Goal: Answer question/provide support

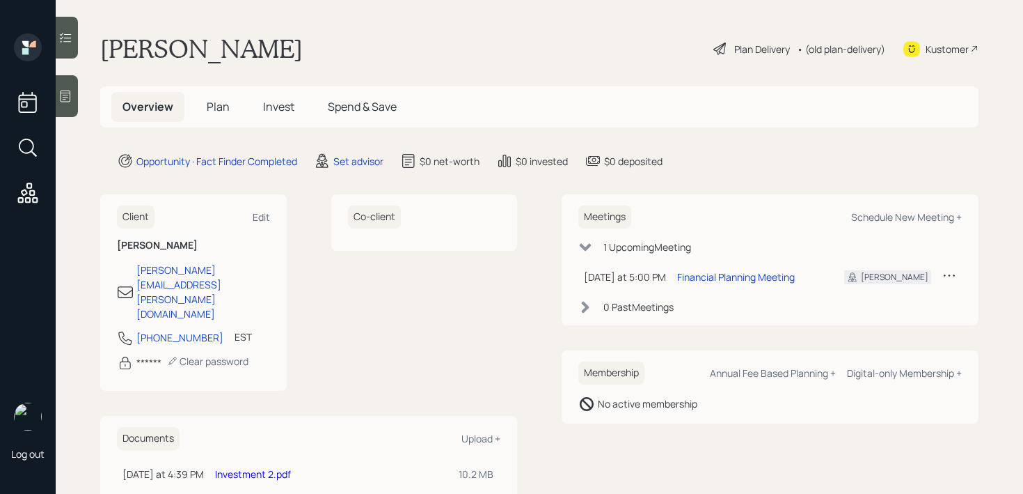
scroll to position [47, 0]
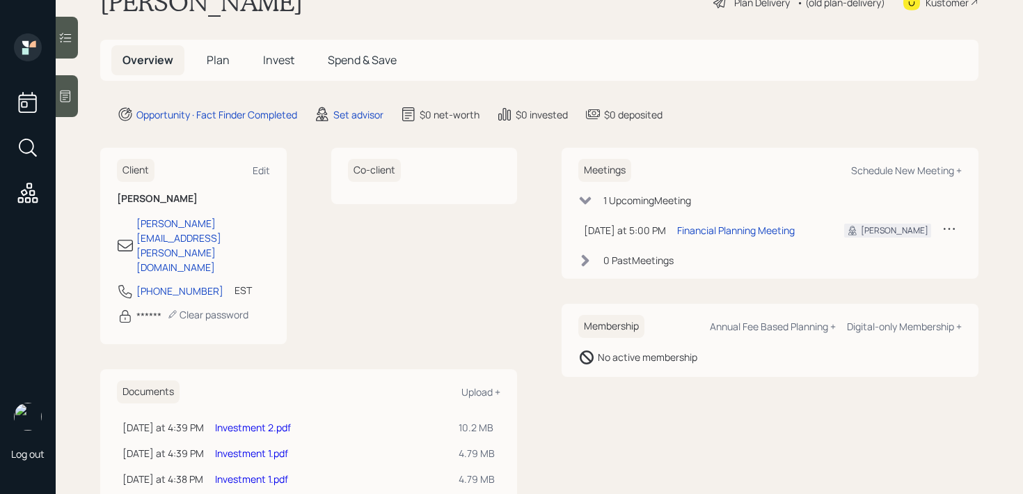
click at [65, 106] on div at bounding box center [67, 96] width 22 height 42
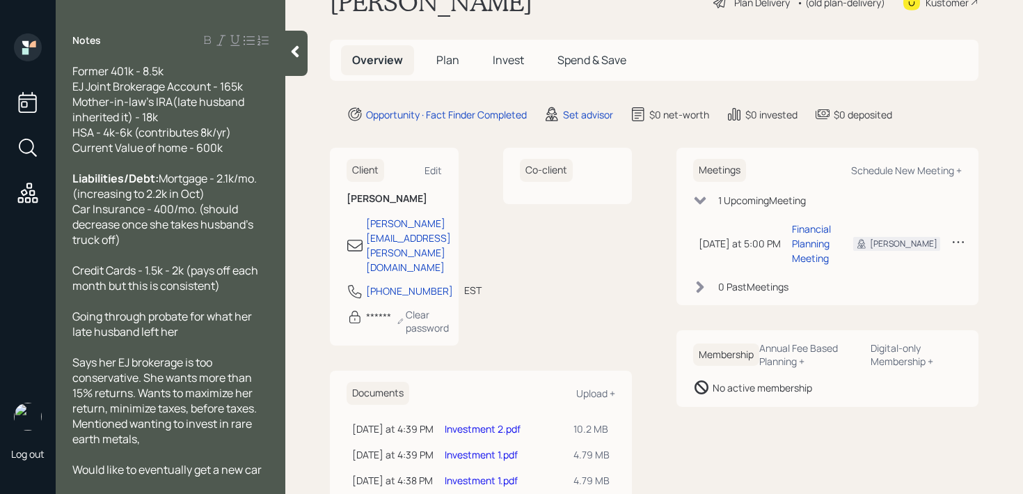
scroll to position [168, 0]
drag, startPoint x: 257, startPoint y: 407, endPoint x: 200, endPoint y: 408, distance: 56.4
click at [200, 408] on span "Says her EJ brokerage is too conservative. She wants more than 15% returns. Wan…" at bounding box center [165, 400] width 187 height 92
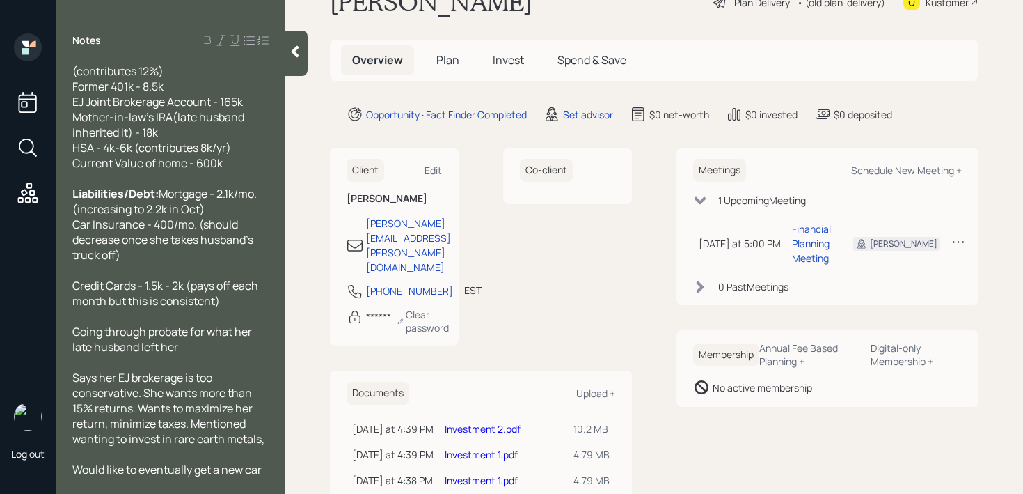
click at [109, 421] on span "Says her EJ brokerage is too conservative. She wants more than 15% returns. Wan…" at bounding box center [168, 408] width 192 height 77
click at [265, 436] on div "Says her EJ brokerage is too conservative. She wants more than 15% returns. Wan…" at bounding box center [170, 408] width 196 height 77
click at [299, 58] on icon at bounding box center [295, 52] width 14 height 14
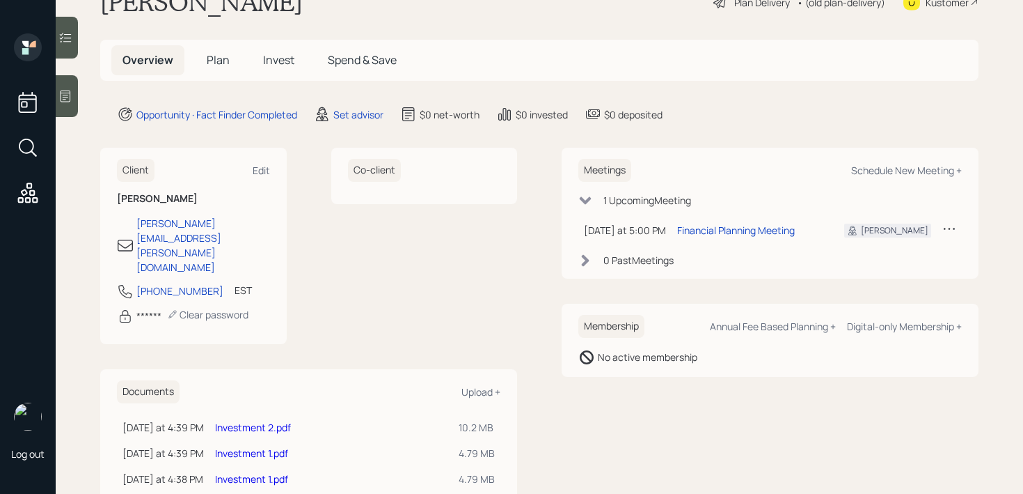
click at [651, 24] on main "[PERSON_NAME] Plan Delivery • (old plan-delivery) Kustomer Overview Plan Invest…" at bounding box center [540, 247] width 968 height 494
